Goal: Transaction & Acquisition: Download file/media

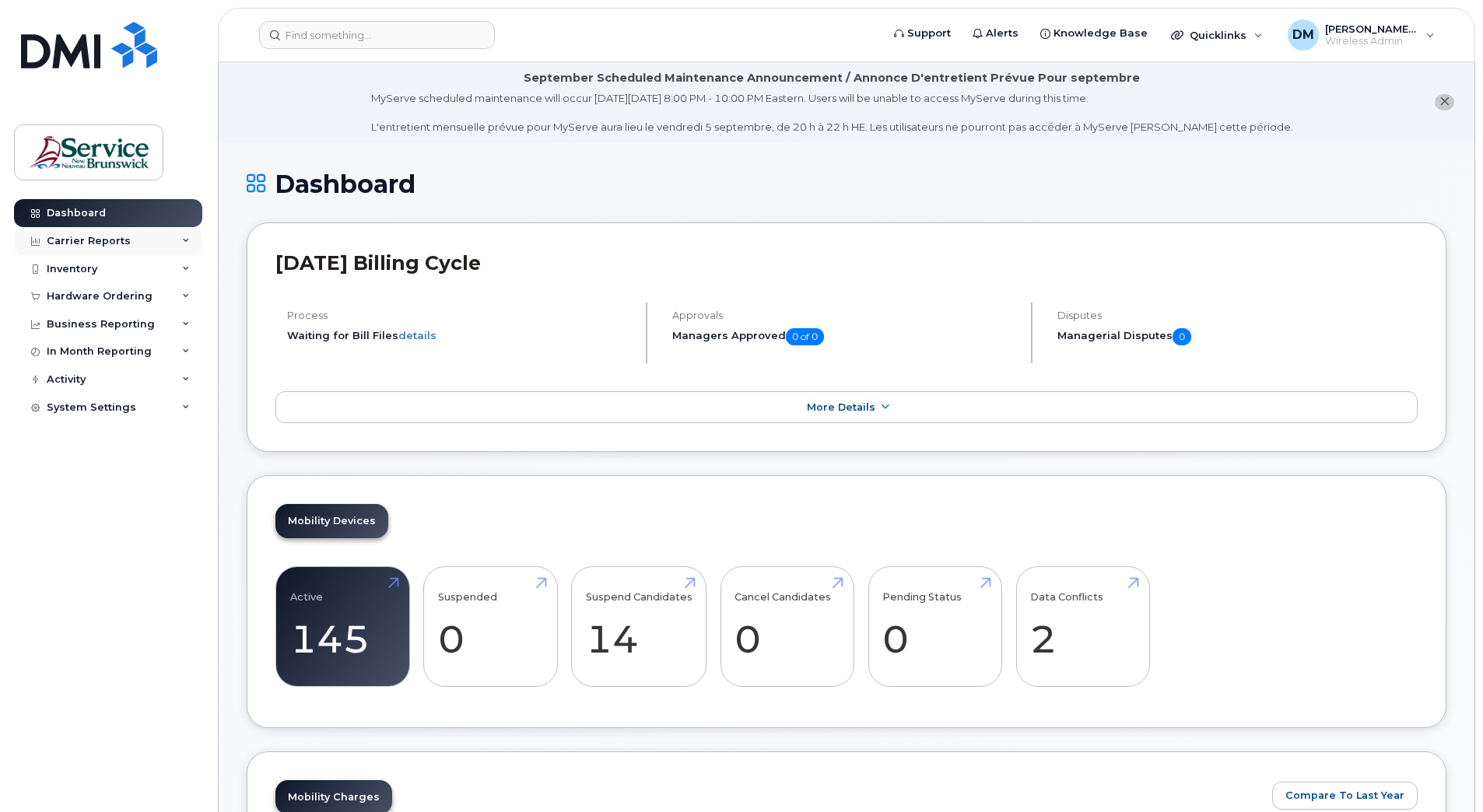
click at [102, 248] on div "Carrier Reports" at bounding box center [108, 241] width 188 height 28
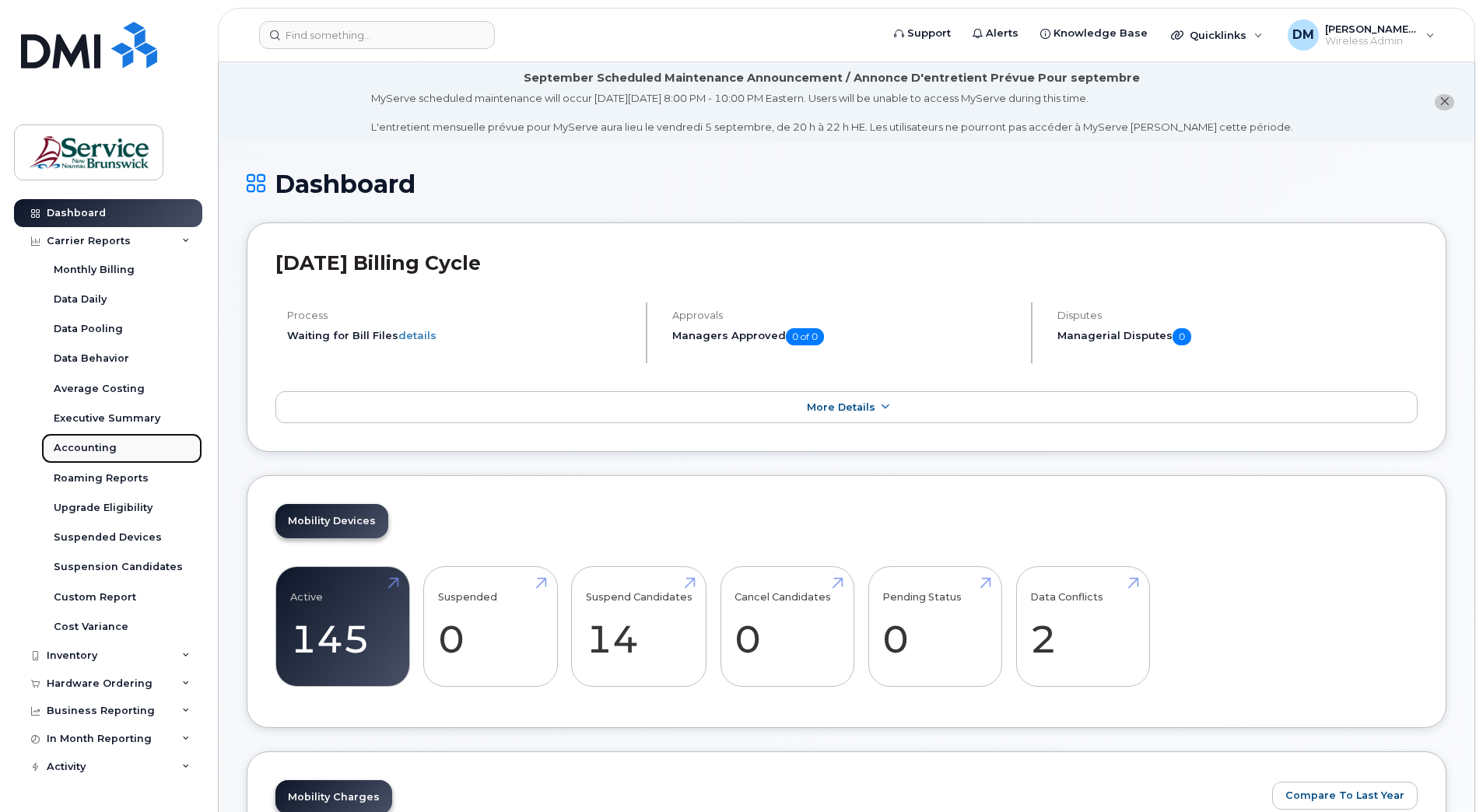
click at [81, 449] on div "Accounting" at bounding box center [85, 448] width 63 height 14
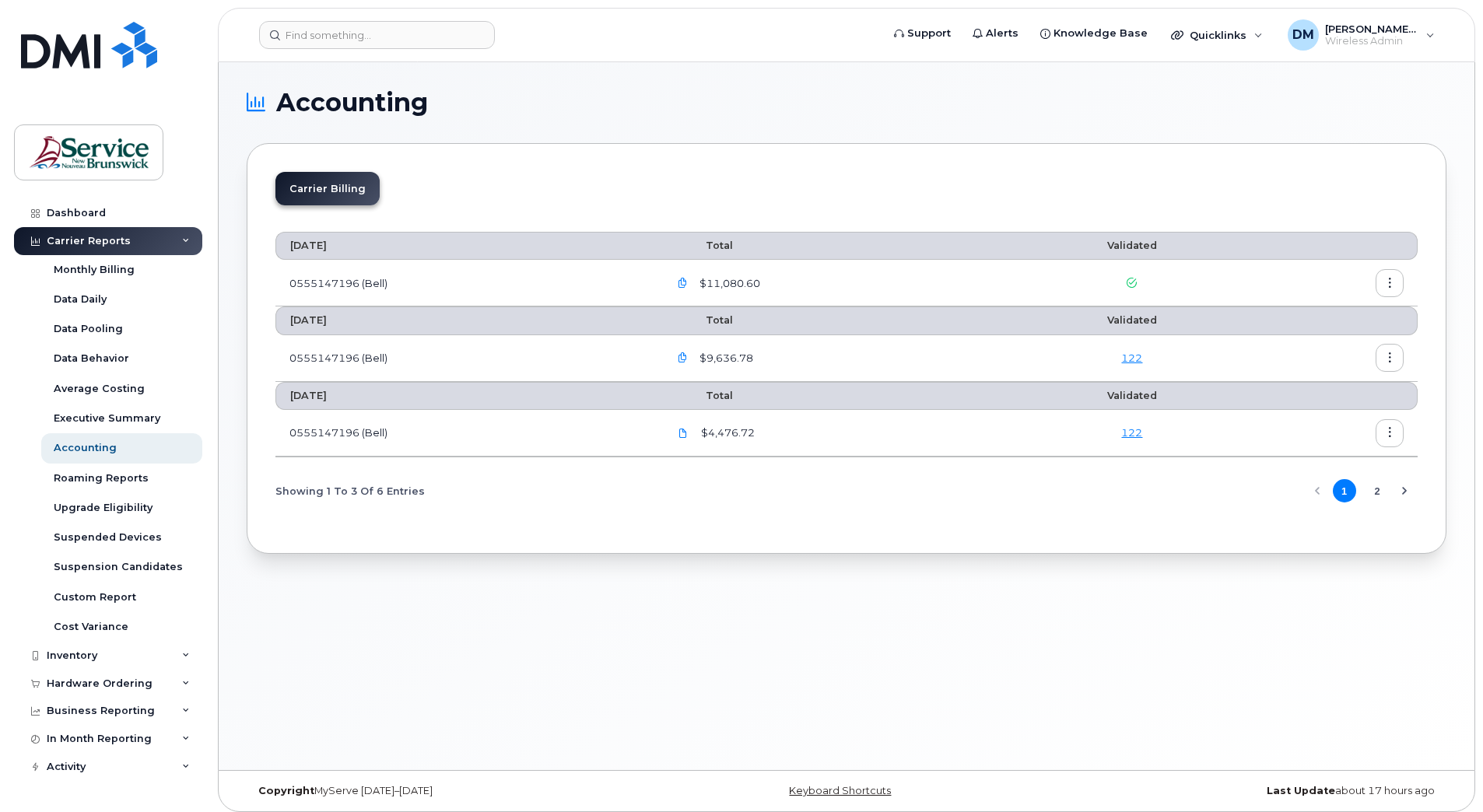
click at [688, 285] on icon "button" at bounding box center [683, 284] width 10 height 10
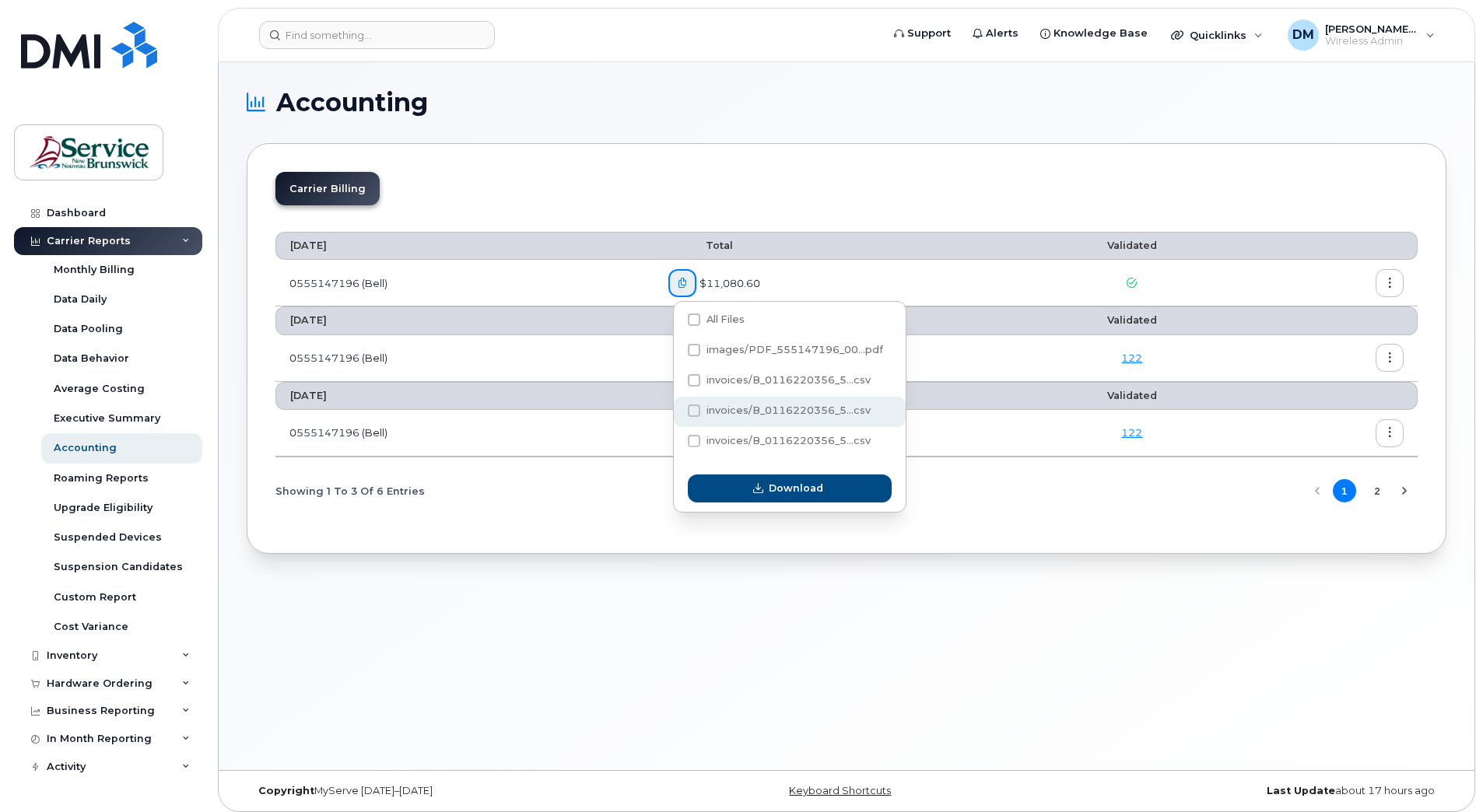
click at [694, 412] on span at bounding box center [694, 411] width 12 height 12
click at [677, 412] on input "invoices/B_0116220356_5...csv" at bounding box center [672, 411] width 8 height 8
checkbox input "true"
click at [780, 488] on span "Download" at bounding box center [796, 488] width 54 height 15
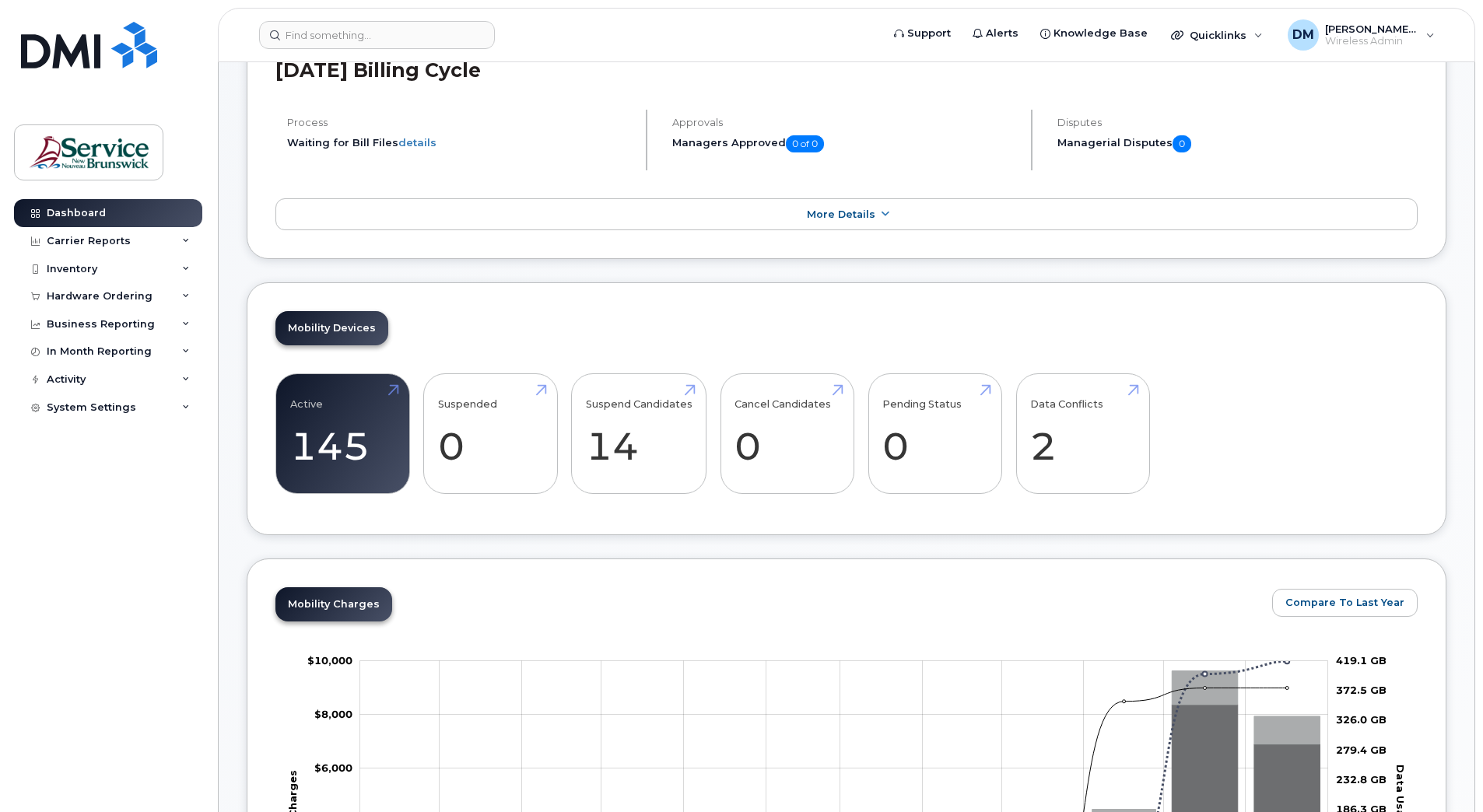
scroll to position [155, 0]
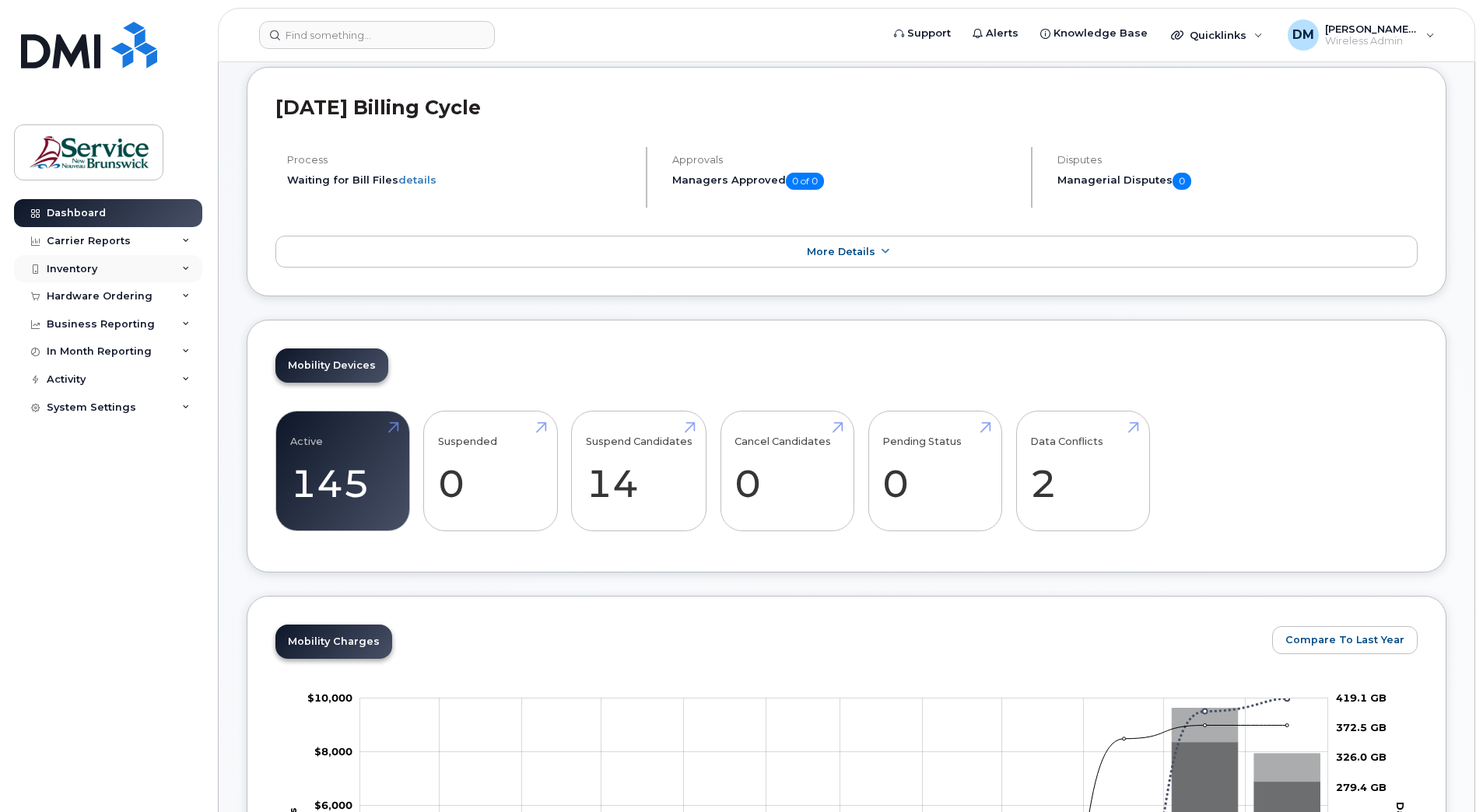
click at [181, 268] on div "Inventory" at bounding box center [108, 269] width 188 height 28
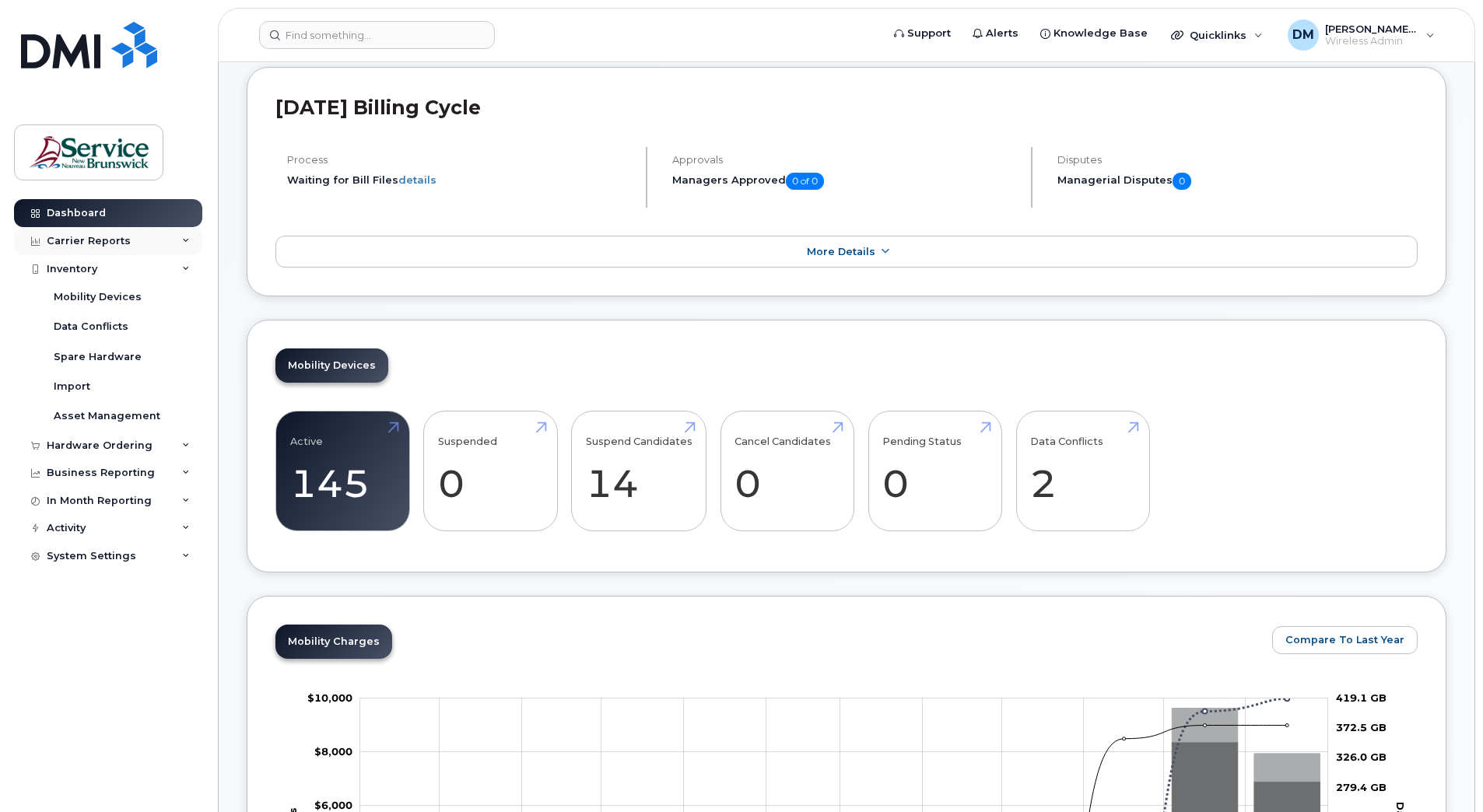
click at [181, 237] on div "Carrier Reports" at bounding box center [108, 241] width 188 height 28
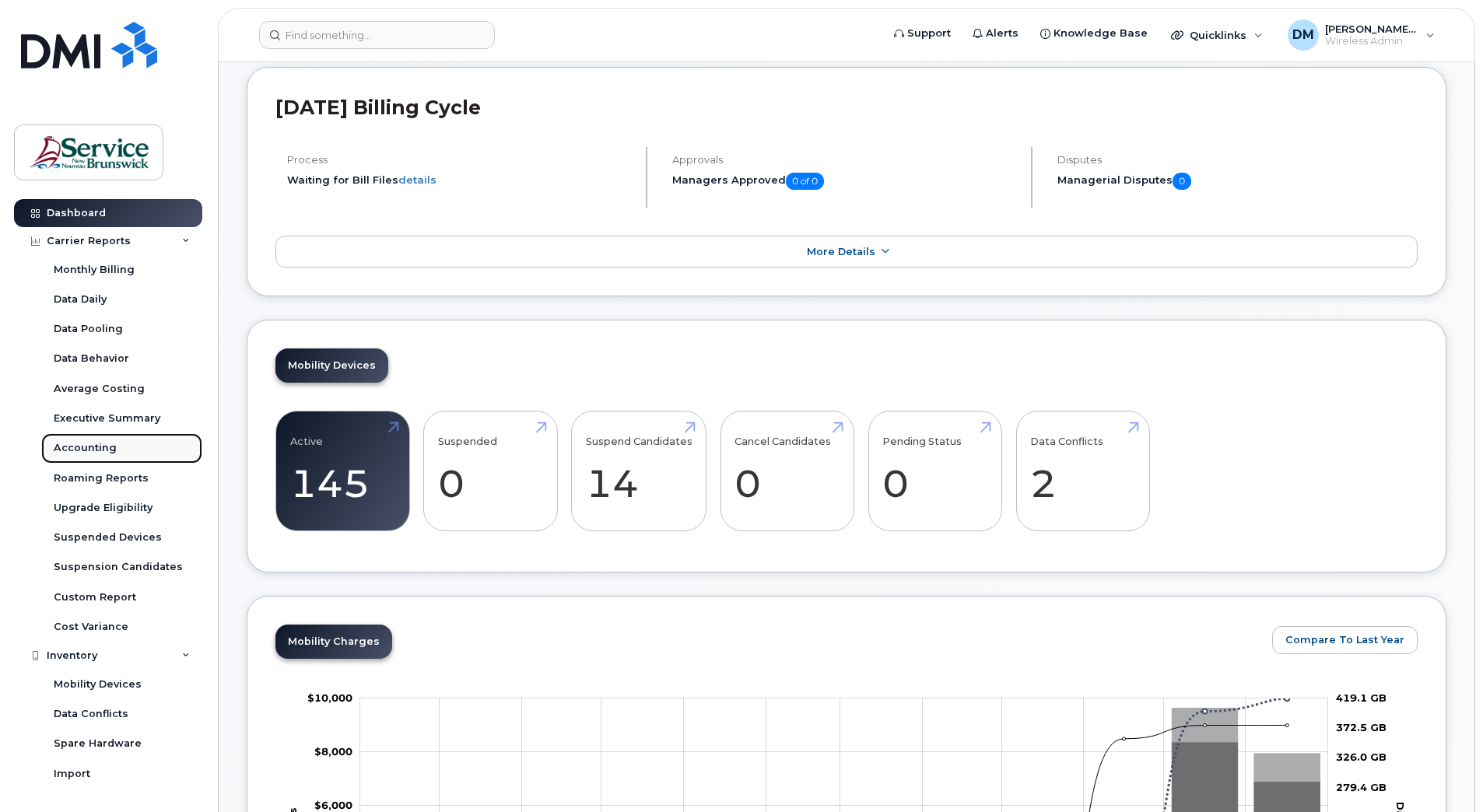
click at [92, 445] on div "Accounting" at bounding box center [85, 448] width 63 height 14
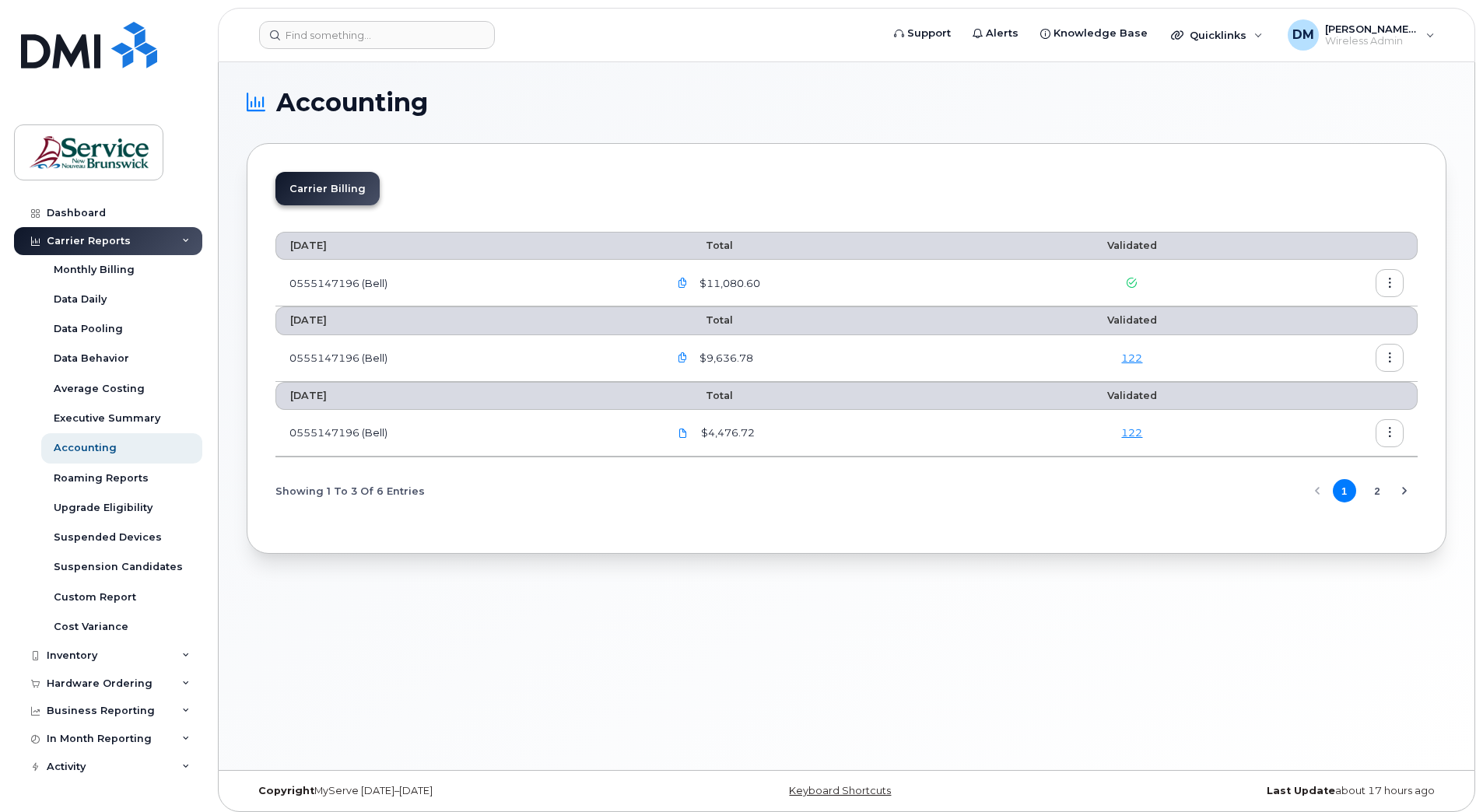
click at [679, 285] on button "button" at bounding box center [682, 283] width 28 height 28
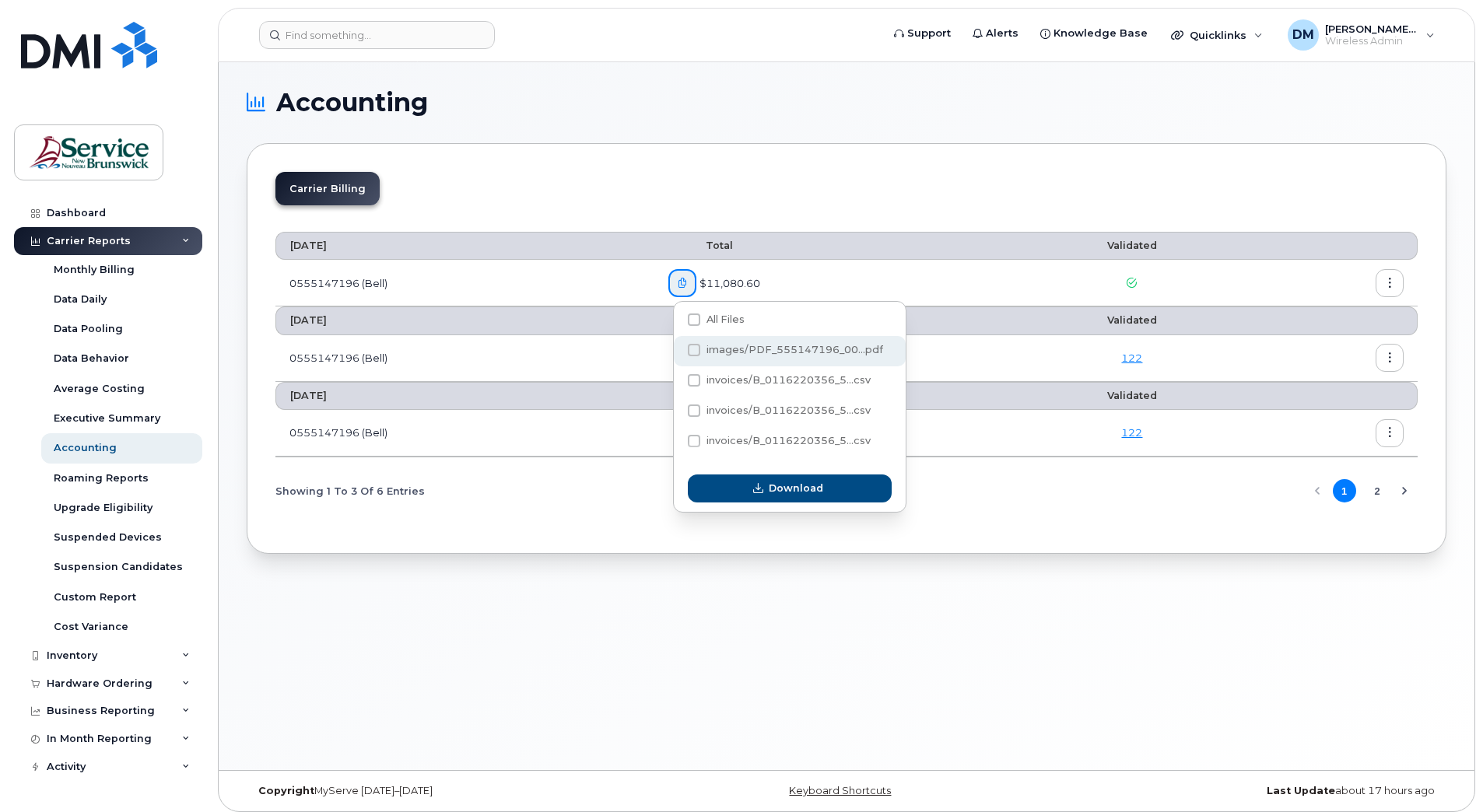
click at [691, 347] on span at bounding box center [694, 349] width 12 height 12
click at [677, 347] on input "images/PDF_555147196_00...pdf" at bounding box center [672, 350] width 8 height 8
checkbox input "true"
click at [783, 491] on span "Download" at bounding box center [796, 488] width 54 height 15
